Goal: Task Accomplishment & Management: Use online tool/utility

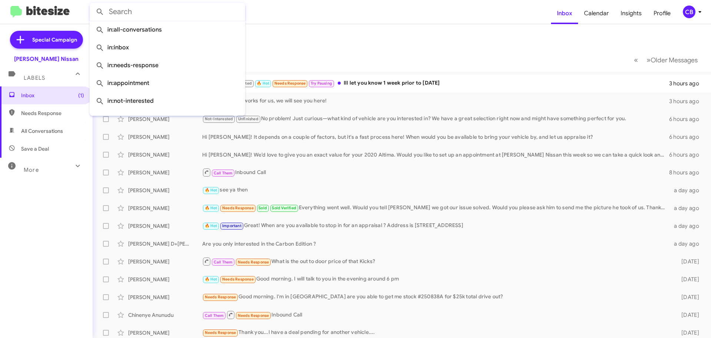
click at [159, 13] on input "text" at bounding box center [168, 12] width 156 height 18
paste input "[PHONE_NUMBER]"
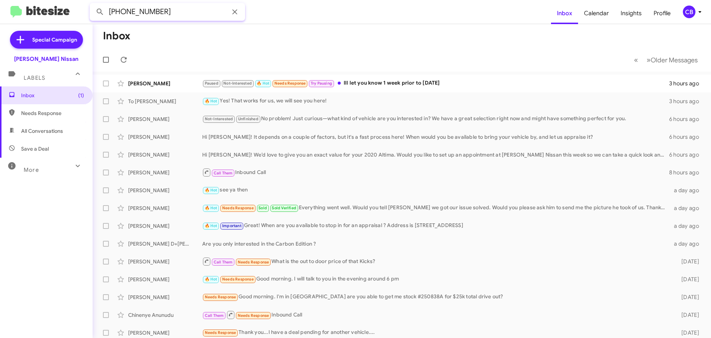
click at [93, 4] on button at bounding box center [100, 11] width 15 height 15
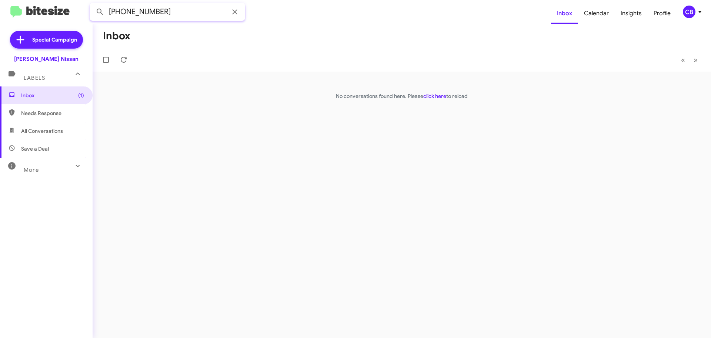
click at [125, 12] on input "[PHONE_NUMBER]" at bounding box center [168, 12] width 156 height 18
click at [137, 10] on input "(281827-5131" at bounding box center [168, 12] width 156 height 18
click at [111, 10] on input "(2818275131" at bounding box center [168, 12] width 156 height 18
type input "2818275131"
click at [93, 4] on button at bounding box center [100, 11] width 15 height 15
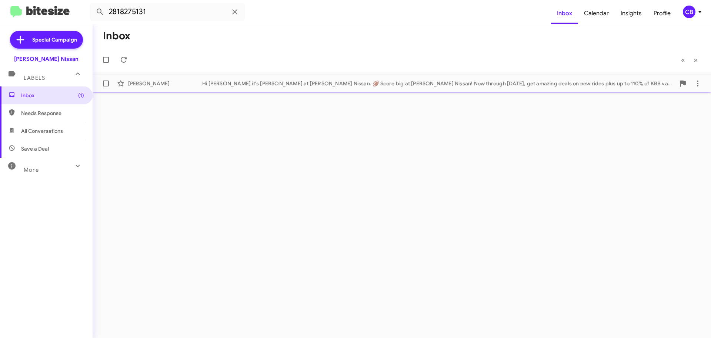
click at [179, 85] on div "[PERSON_NAME]" at bounding box center [165, 83] width 74 height 7
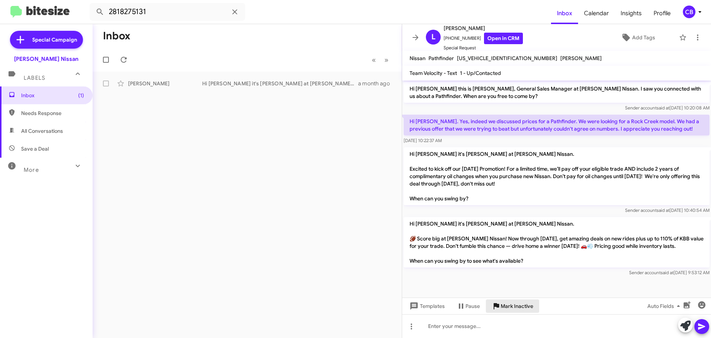
click at [519, 305] on span "Mark Inactive" at bounding box center [517, 305] width 33 height 13
